Goal: Browse casually: Explore the website without a specific task or goal

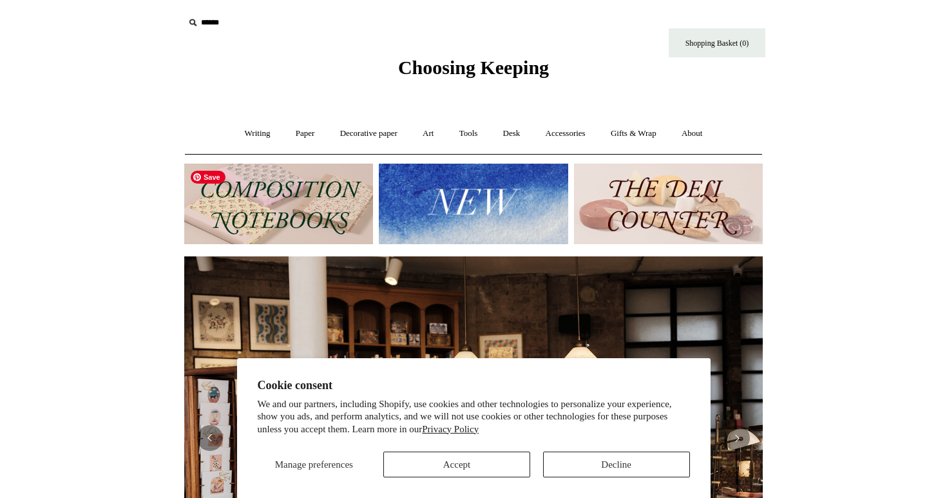
click at [417, 195] on img at bounding box center [473, 204] width 189 height 81
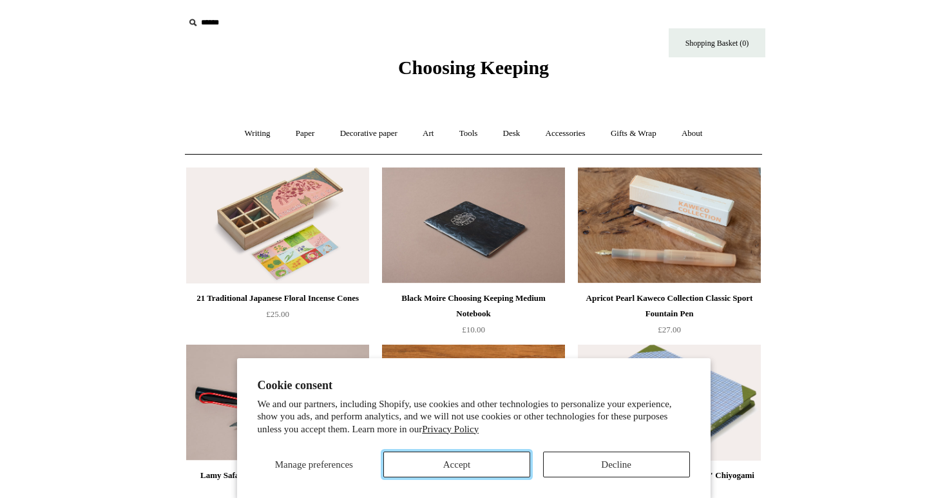
click at [511, 463] on button "Accept" at bounding box center [456, 465] width 147 height 26
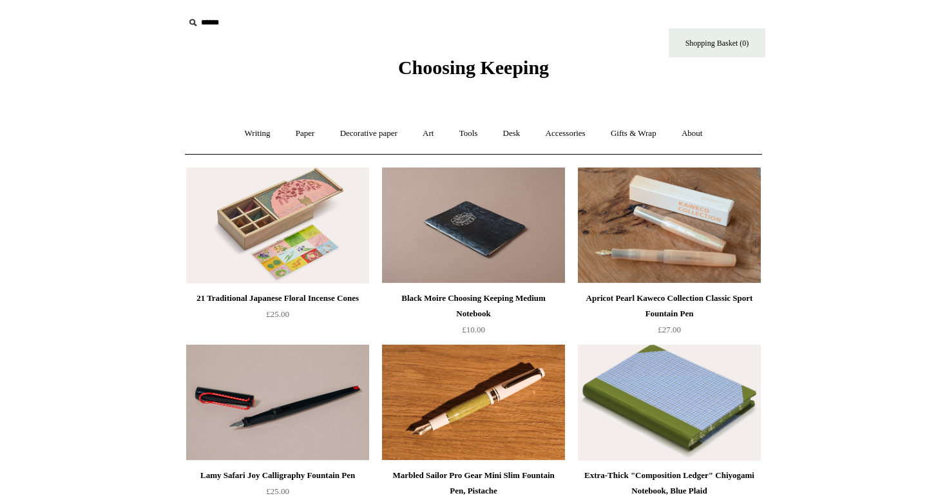
click at [568, 243] on div "Black Moire Choosing Keeping Medium Notebook £10.00" at bounding box center [473, 249] width 193 height 177
click at [563, 136] on link "Accessories +" at bounding box center [565, 134] width 63 height 34
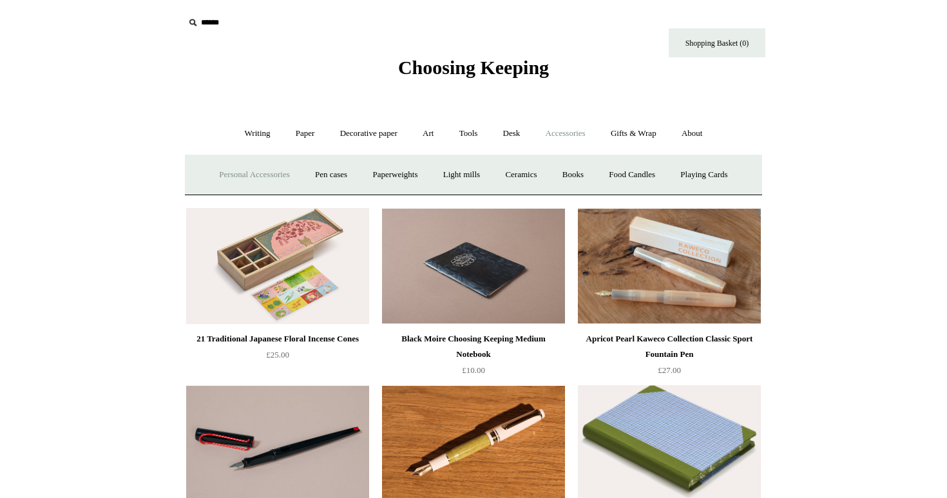
click at [256, 172] on link "Personal Accessories +" at bounding box center [253, 175] width 93 height 34
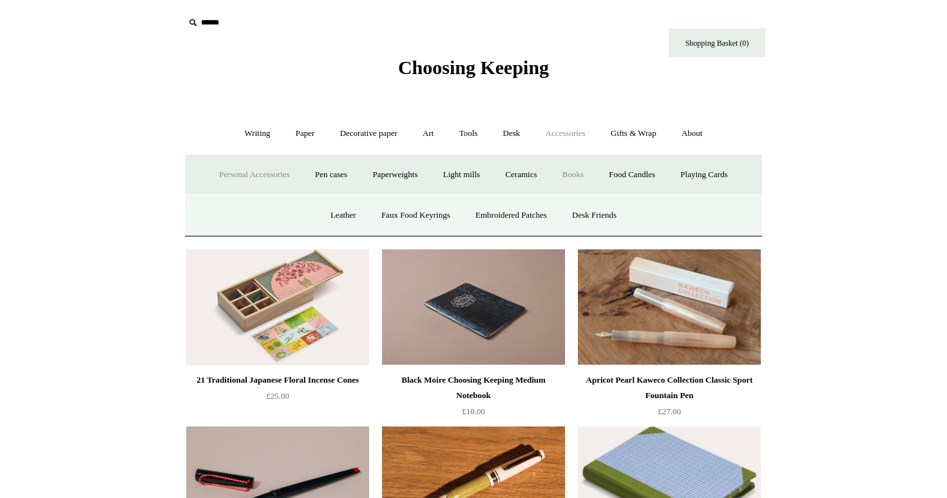
click at [579, 175] on link "Books" at bounding box center [573, 175] width 44 height 34
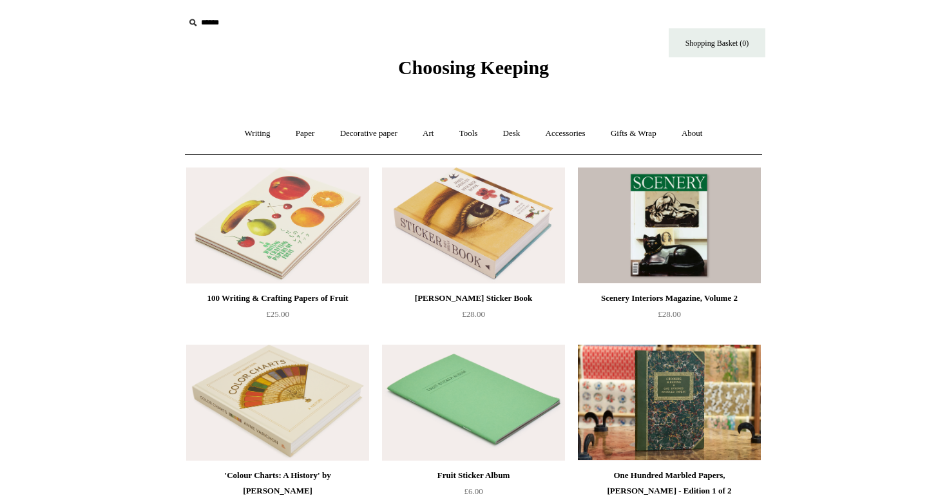
click at [529, 156] on body "Menu Choosing Keeping * Shipping Information Shopping Basket (0) * ⤺ +" at bounding box center [473, 453] width 644 height 907
click at [468, 133] on link "Tools +" at bounding box center [469, 134] width 42 height 34
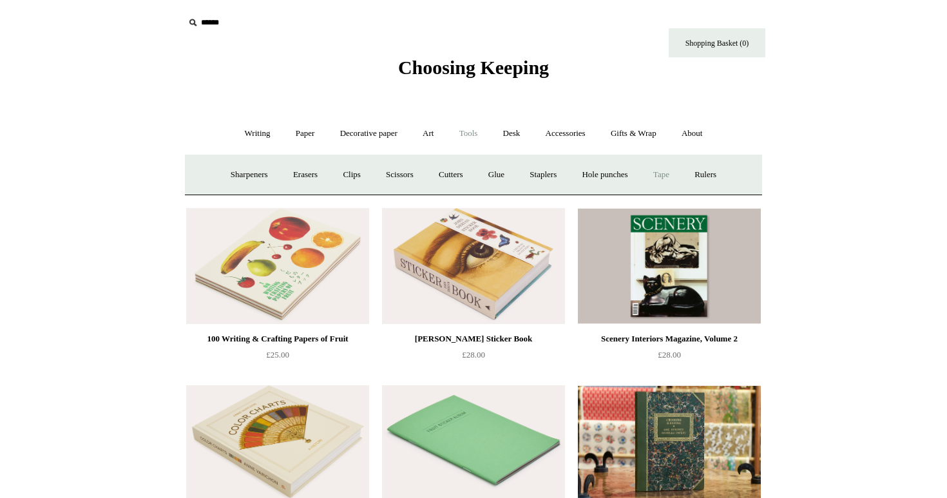
click at [680, 177] on link "Tape +" at bounding box center [661, 175] width 39 height 34
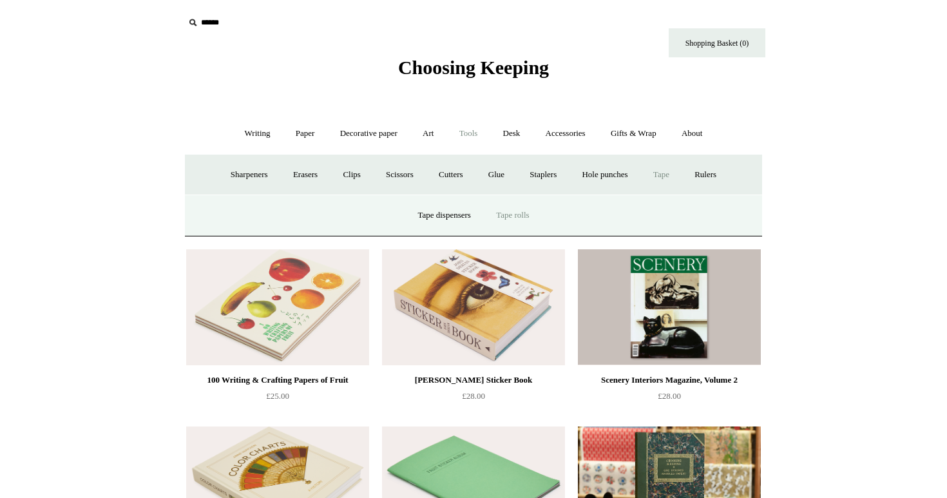
click at [513, 218] on link "Tape rolls" at bounding box center [512, 215] width 56 height 34
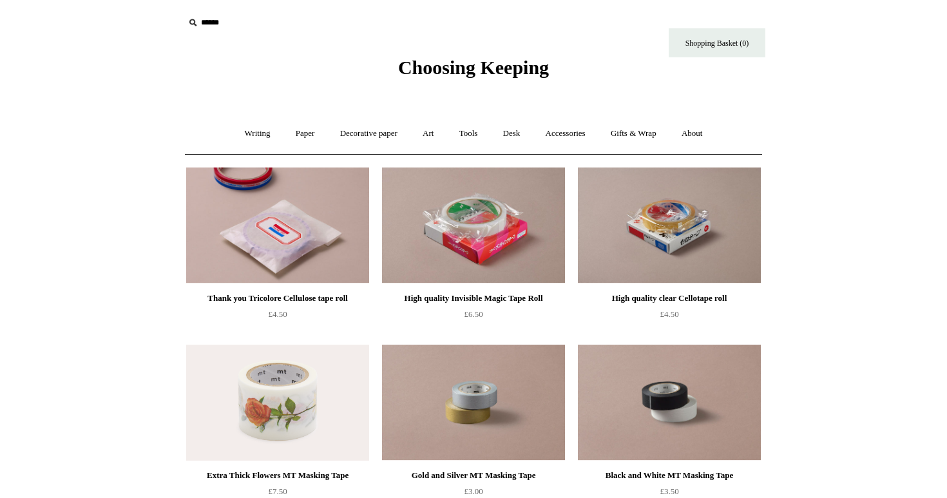
click at [568, 225] on div "High quality Invisible Magic Tape Roll £6.50" at bounding box center [473, 249] width 193 height 177
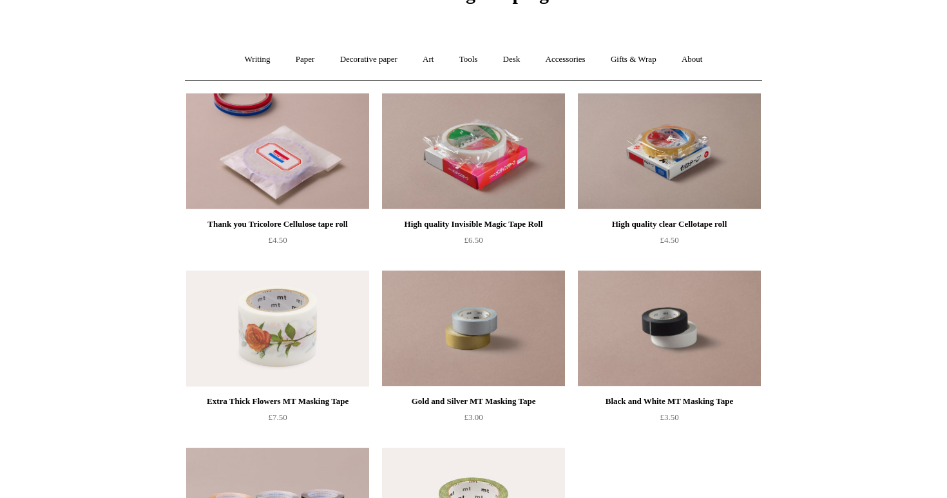
scroll to position [213, 0]
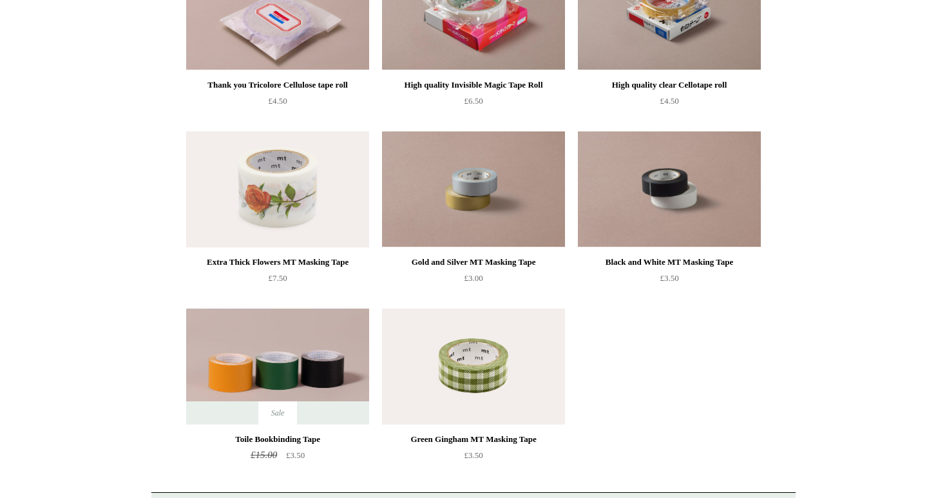
click at [568, 225] on div "Gold and Silver MT Masking Tape £3.00" at bounding box center [473, 213] width 193 height 177
